Goal: Information Seeking & Learning: Learn about a topic

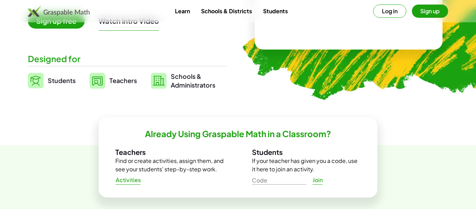
scroll to position [141, 0]
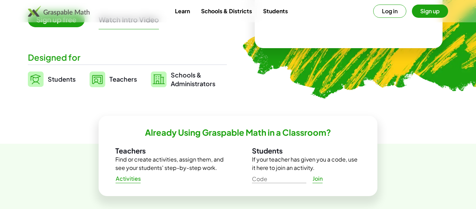
click at [123, 80] on span "Teachers" at bounding box center [123, 79] width 28 height 8
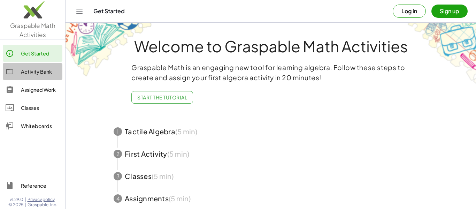
click at [43, 73] on div "Activity Bank" at bounding box center [40, 71] width 39 height 8
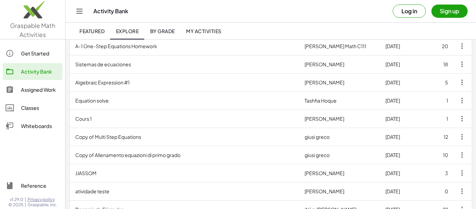
scroll to position [73, 0]
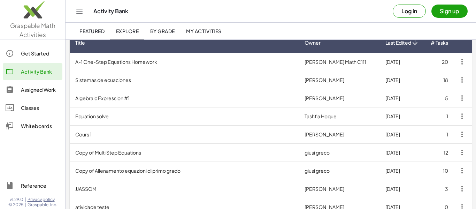
click at [111, 101] on td "Algebraic Expression #1" at bounding box center [184, 98] width 229 height 18
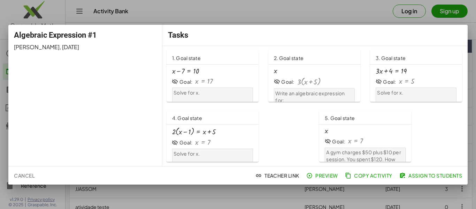
click at [35, 176] on span "Cancel" at bounding box center [24, 175] width 21 height 6
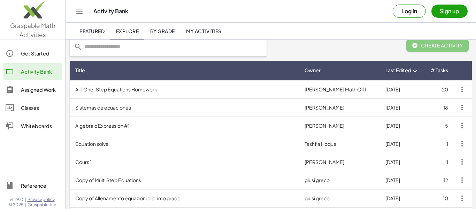
scroll to position [43, 0]
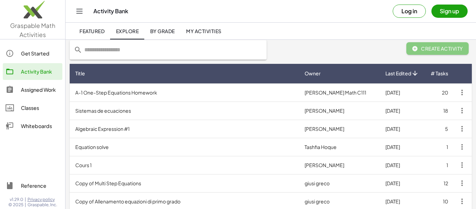
click at [142, 92] on td "A-1 One-Step Equations Homework" at bounding box center [184, 92] width 229 height 18
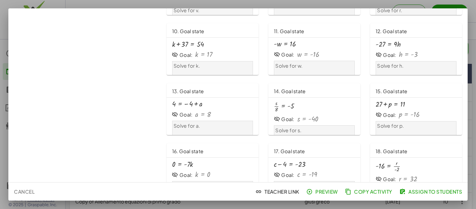
scroll to position [267, 0]
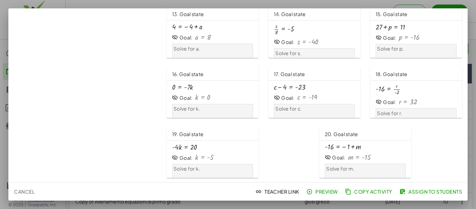
click at [473, 68] on div at bounding box center [238, 104] width 476 height 209
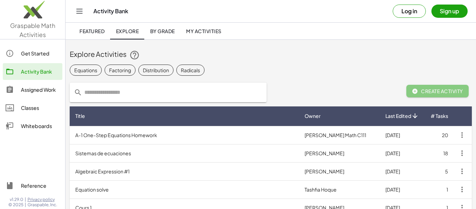
click at [82, 10] on icon "Toggle navigation" at bounding box center [79, 11] width 8 height 8
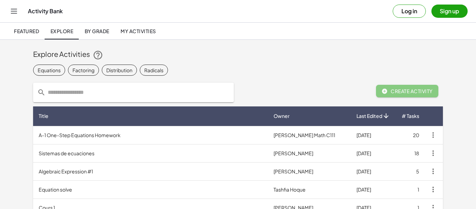
click at [79, 18] on div "Activity Bank Log in Sign up" at bounding box center [237, 11] width 459 height 22
click at [10, 11] on icon "Toggle navigation" at bounding box center [14, 11] width 8 height 8
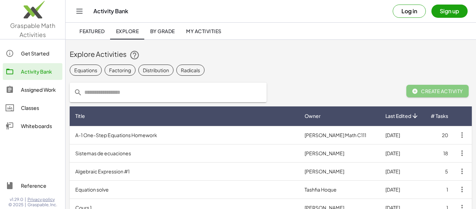
click at [29, 20] on img at bounding box center [32, 12] width 65 height 30
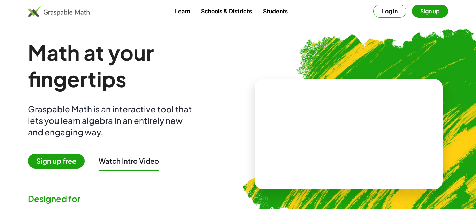
click at [79, 12] on img at bounding box center [59, 11] width 62 height 11
click at [75, 12] on img at bounding box center [59, 11] width 62 height 11
click at [41, 8] on img at bounding box center [59, 11] width 62 height 11
click at [37, 13] on img at bounding box center [59, 11] width 62 height 11
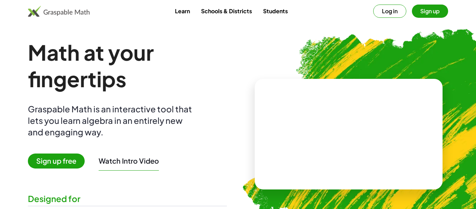
click at [37, 13] on img at bounding box center [59, 11] width 62 height 11
